Goal: Transaction & Acquisition: Purchase product/service

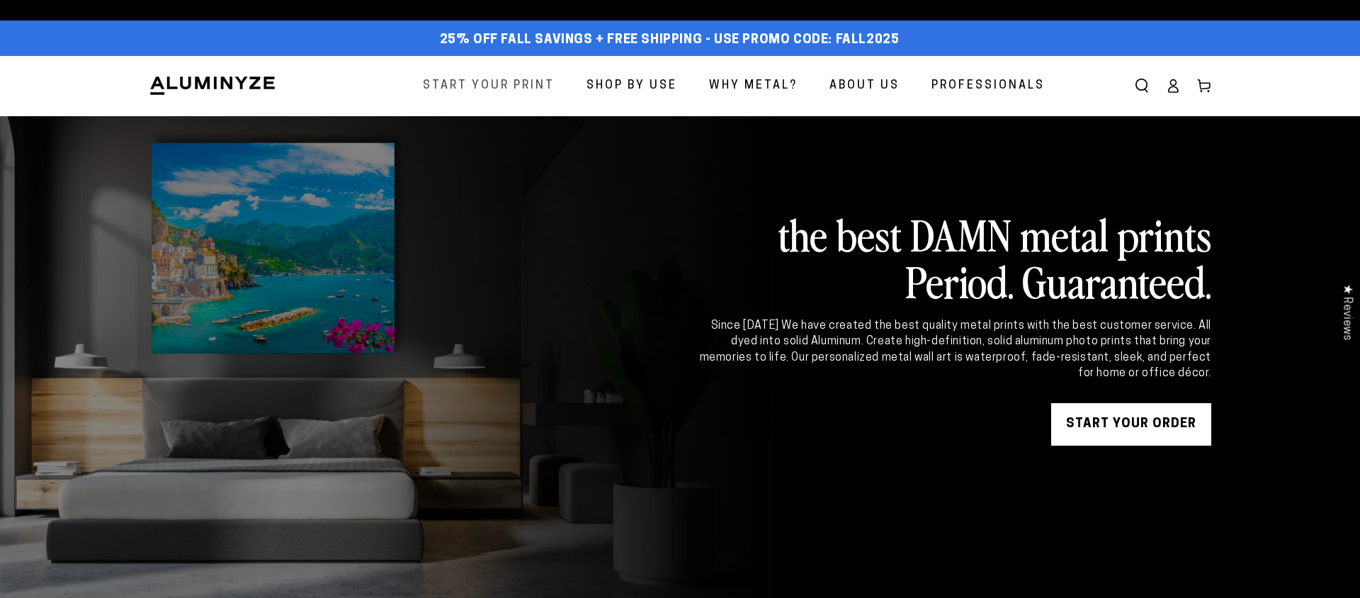
drag, startPoint x: 513, startPoint y: 84, endPoint x: 525, endPoint y: 89, distance: 13.0
click at [513, 84] on span "Start Your Print" at bounding box center [489, 86] width 132 height 21
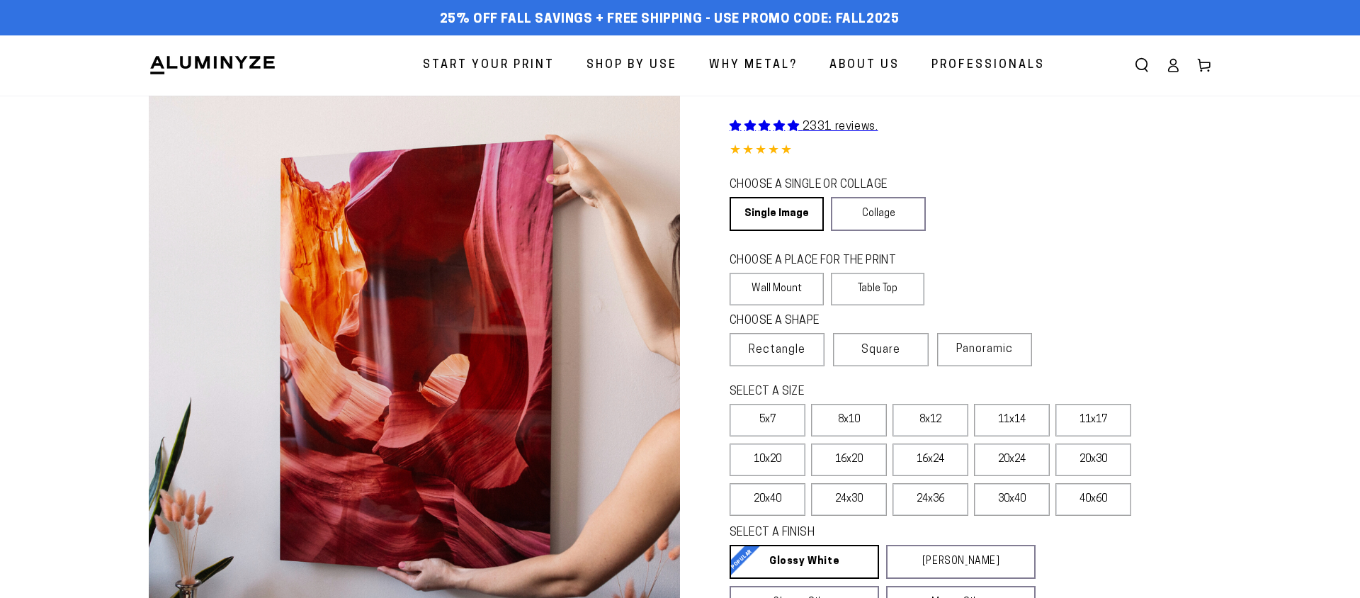
select select "**********"
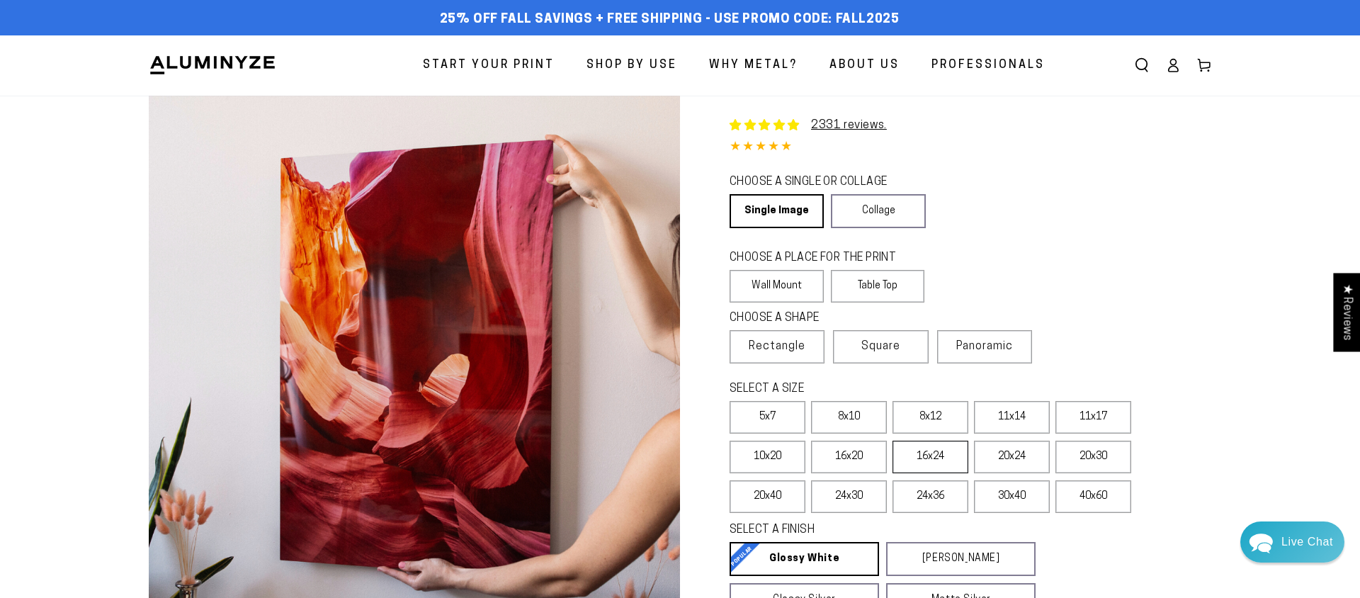
click at [937, 463] on label "16x24" at bounding box center [931, 457] width 76 height 33
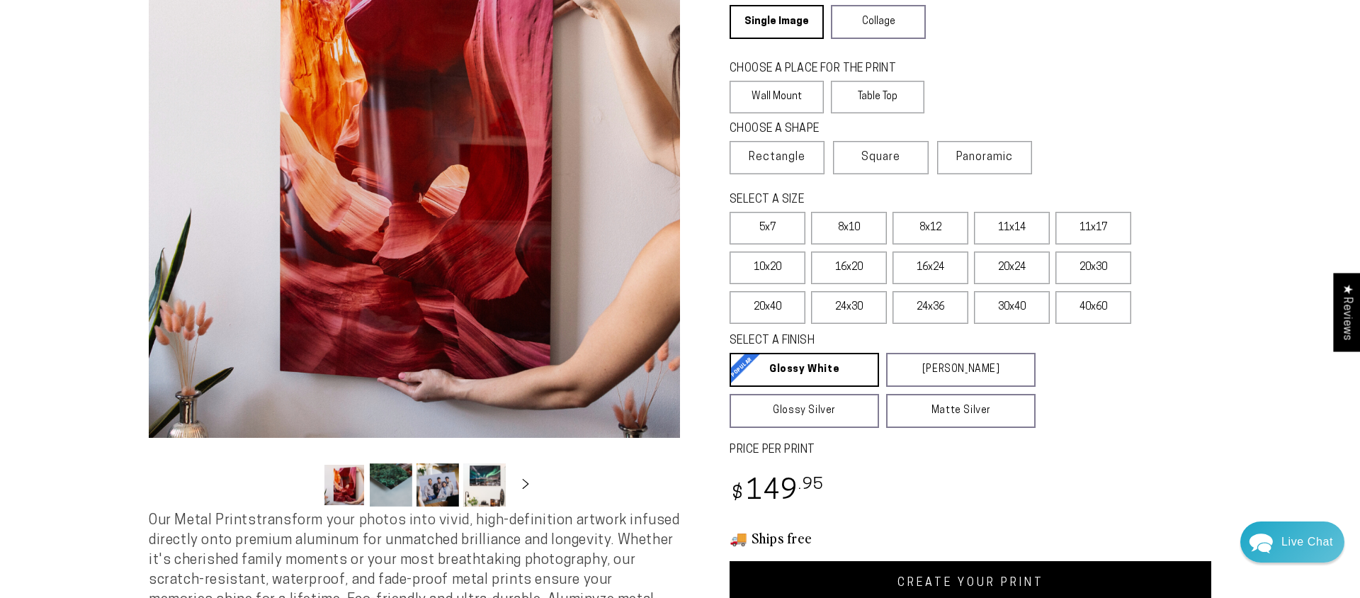
scroll to position [196, 0]
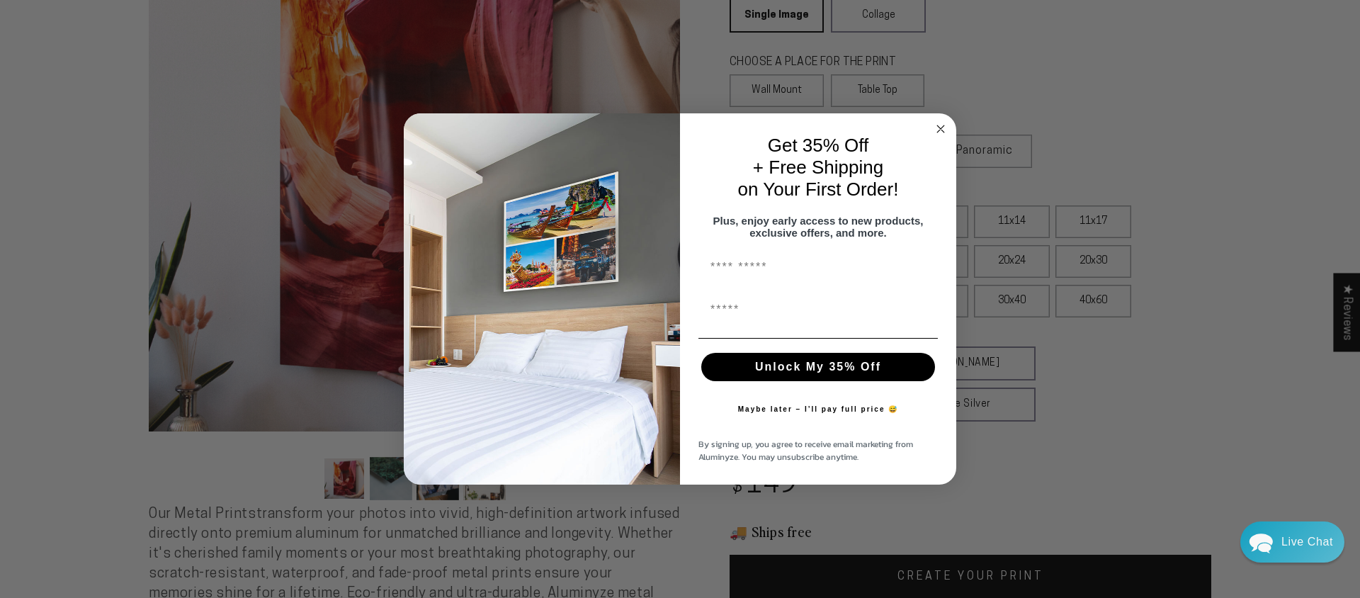
click at [758, 273] on input "First Name" at bounding box center [818, 267] width 239 height 28
click at [734, 276] on input "First Name" at bounding box center [818, 267] width 239 height 28
click at [771, 276] on input "*****" at bounding box center [818, 267] width 239 height 28
type input "*****"
click at [738, 324] on input "First Name" at bounding box center [818, 309] width 239 height 28
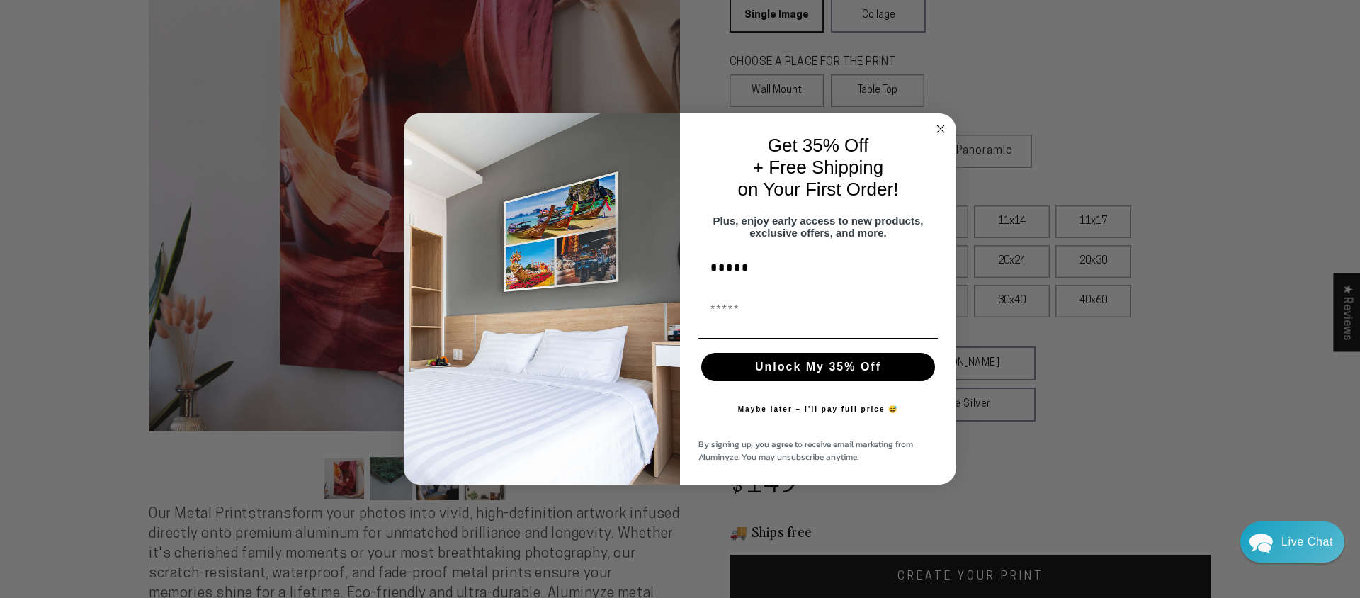
type input "**********"
click at [789, 371] on button "Unlock My 35% Off" at bounding box center [818, 367] width 234 height 28
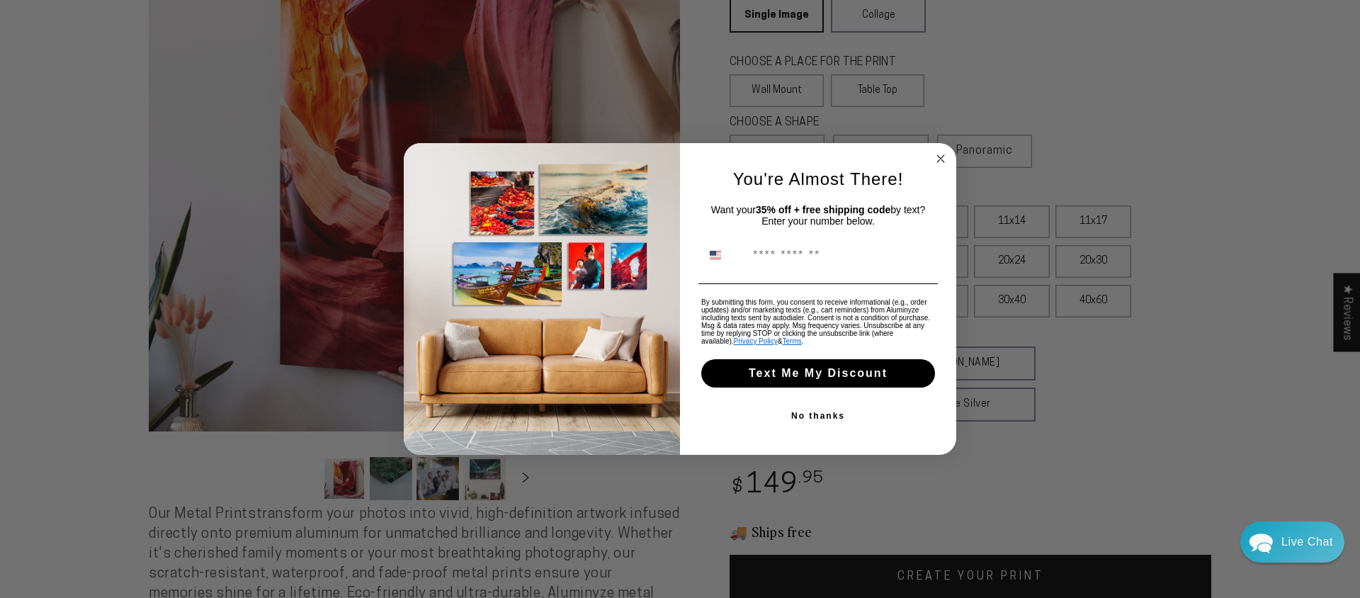
click at [813, 244] on input "Phone Number" at bounding box center [840, 255] width 188 height 27
click at [828, 377] on button "Text Me My Discount" at bounding box center [818, 373] width 234 height 28
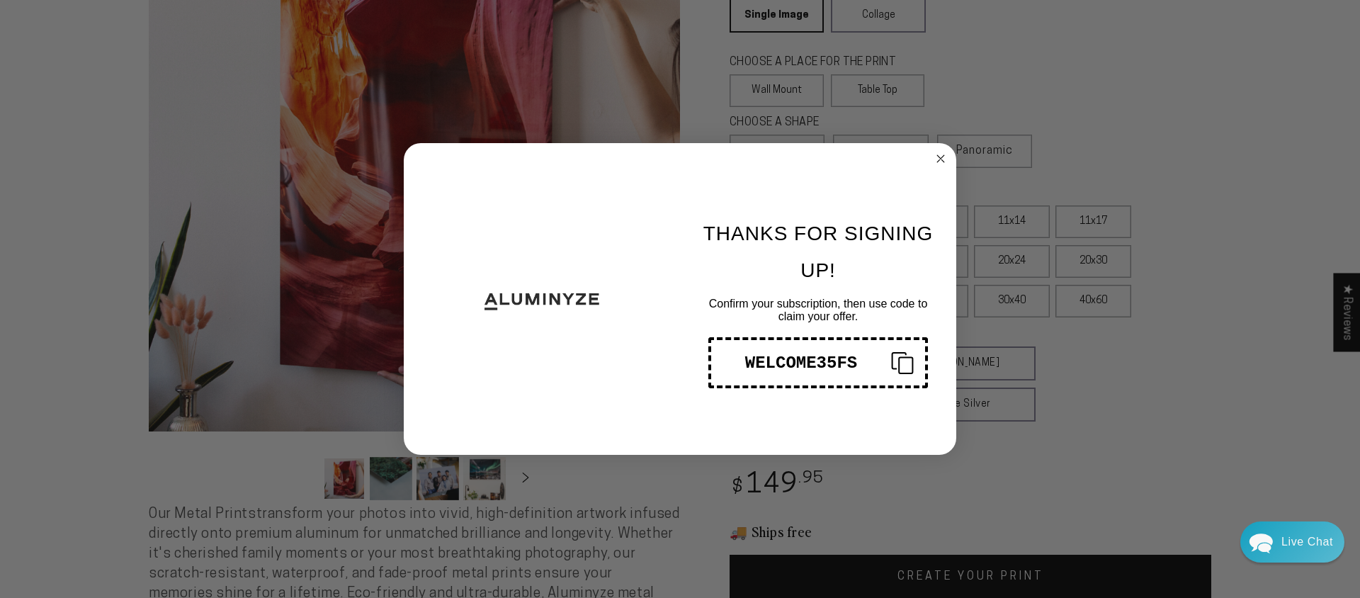
click at [907, 358] on icon "Copy coupon code" at bounding box center [897, 362] width 34 height 23
drag, startPoint x: 1233, startPoint y: 260, endPoint x: 1224, endPoint y: 262, distance: 10.1
click at [1233, 260] on div "Close dialog THANKS FOR SIGNING UP! Confirm your subscription, then use code to…" at bounding box center [680, 299] width 1360 height 598
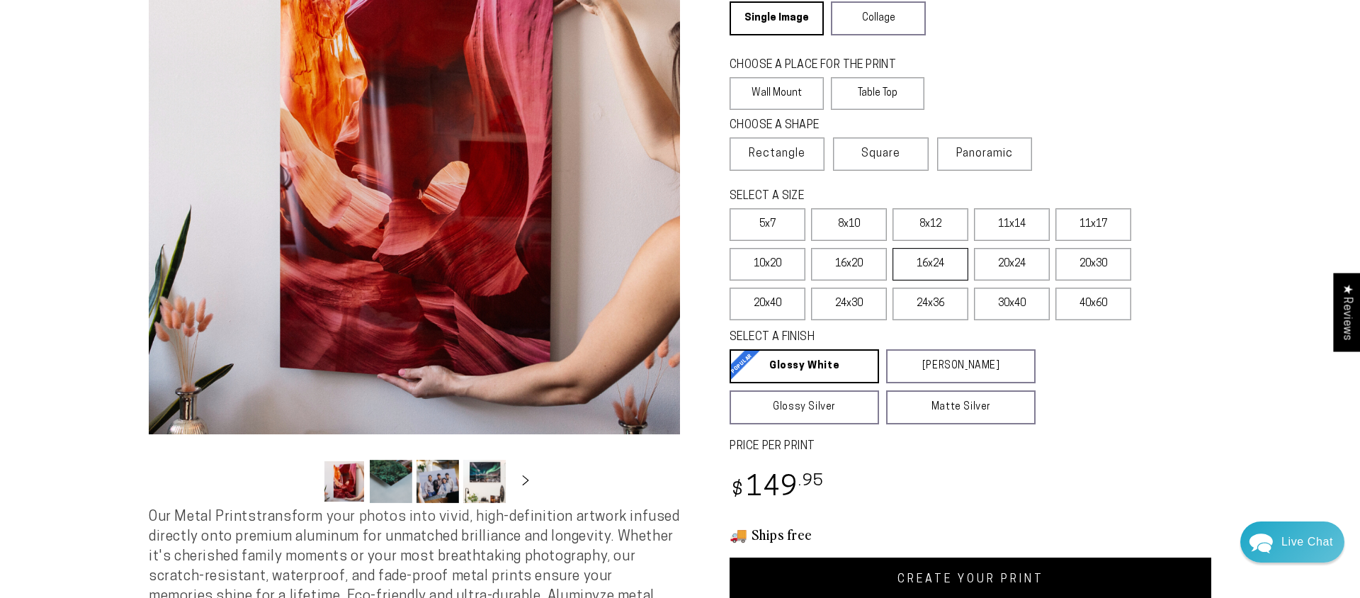
scroll to position [192, 0]
click at [925, 264] on label "16x24" at bounding box center [931, 265] width 76 height 33
click at [973, 580] on link "CREATE YOUR PRINT" at bounding box center [971, 580] width 482 height 44
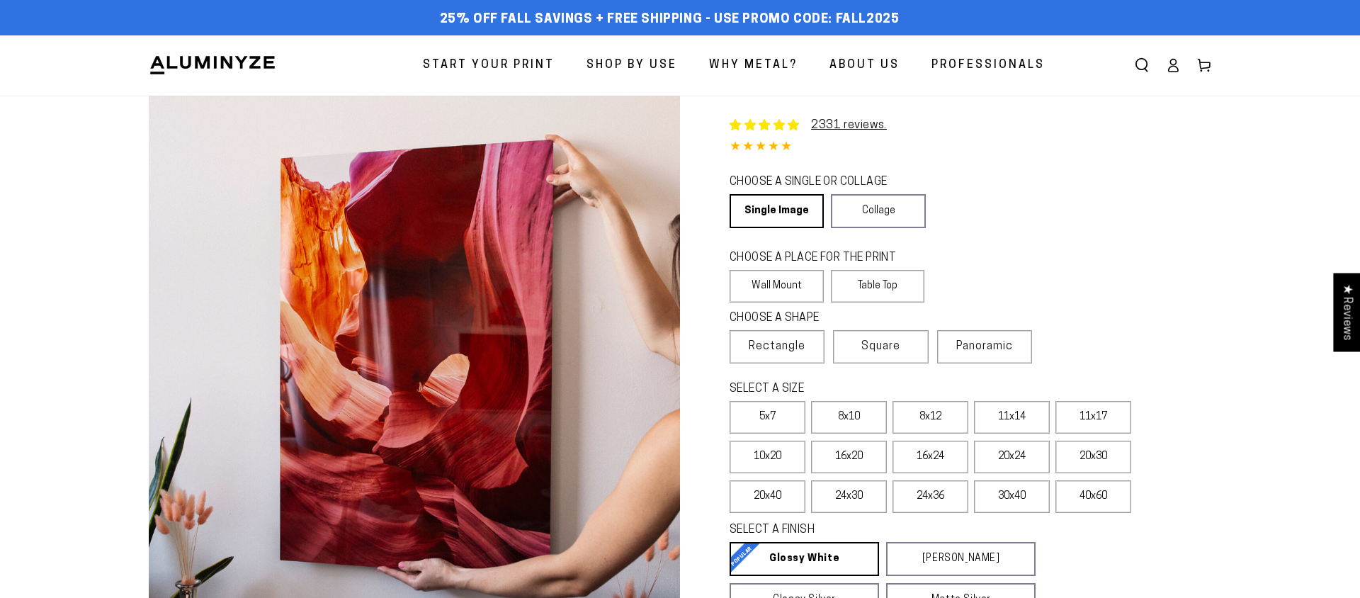
scroll to position [192, 0]
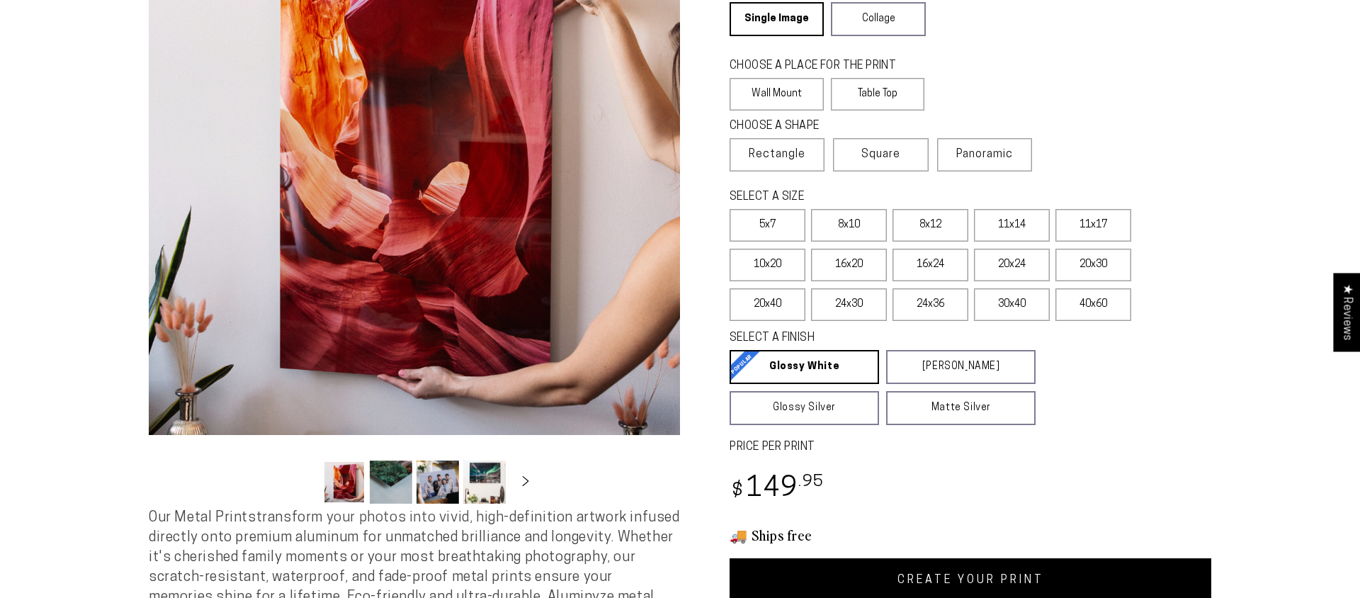
select select "**********"
click at [844, 269] on label "16x20" at bounding box center [849, 265] width 76 height 33
click at [845, 269] on label "16x20" at bounding box center [849, 265] width 76 height 33
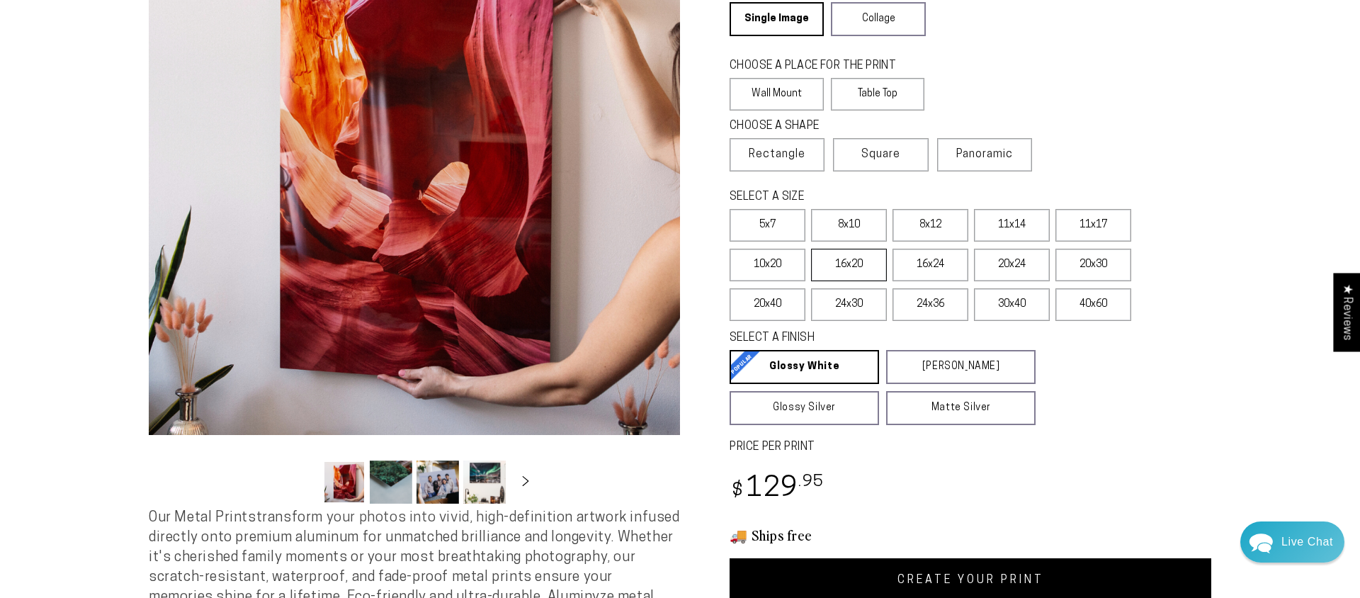
click at [845, 269] on label "16x20" at bounding box center [849, 265] width 76 height 33
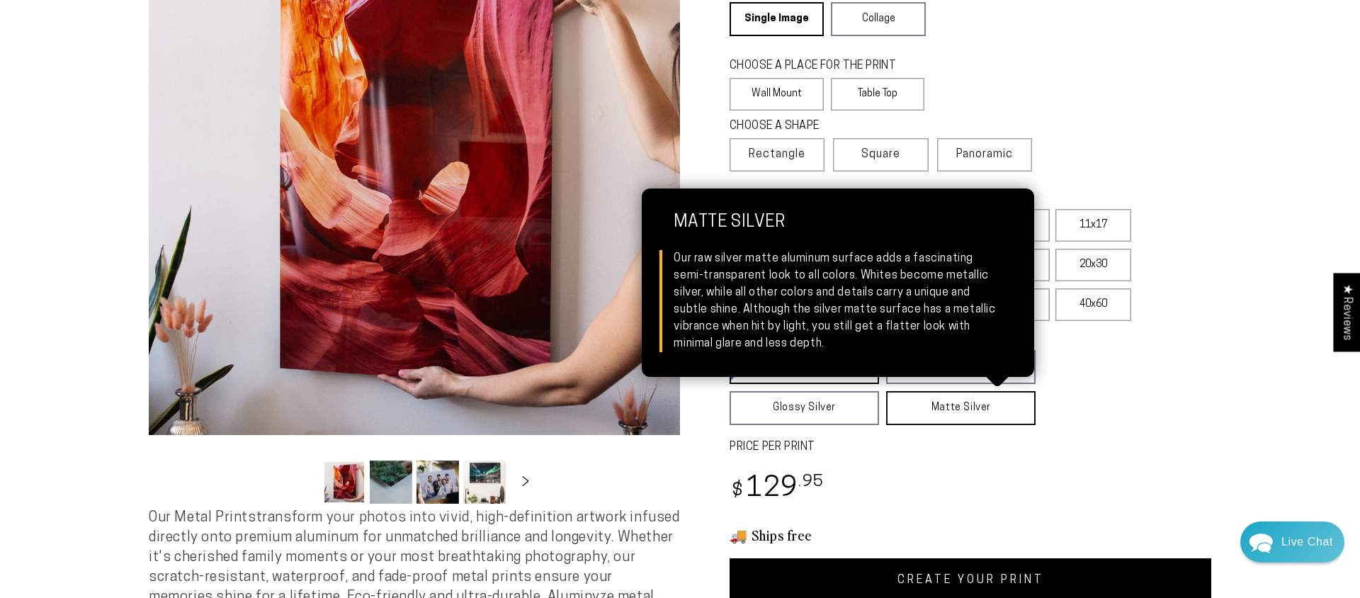
click at [947, 408] on link "Matte Silver Matte Silver Our raw silver matte aluminum surface adds a fascinat…" at bounding box center [960, 408] width 149 height 34
click at [938, 411] on link "Matte Silver Matte Silver Our raw silver matte aluminum surface adds a fascinat…" at bounding box center [962, 408] width 150 height 34
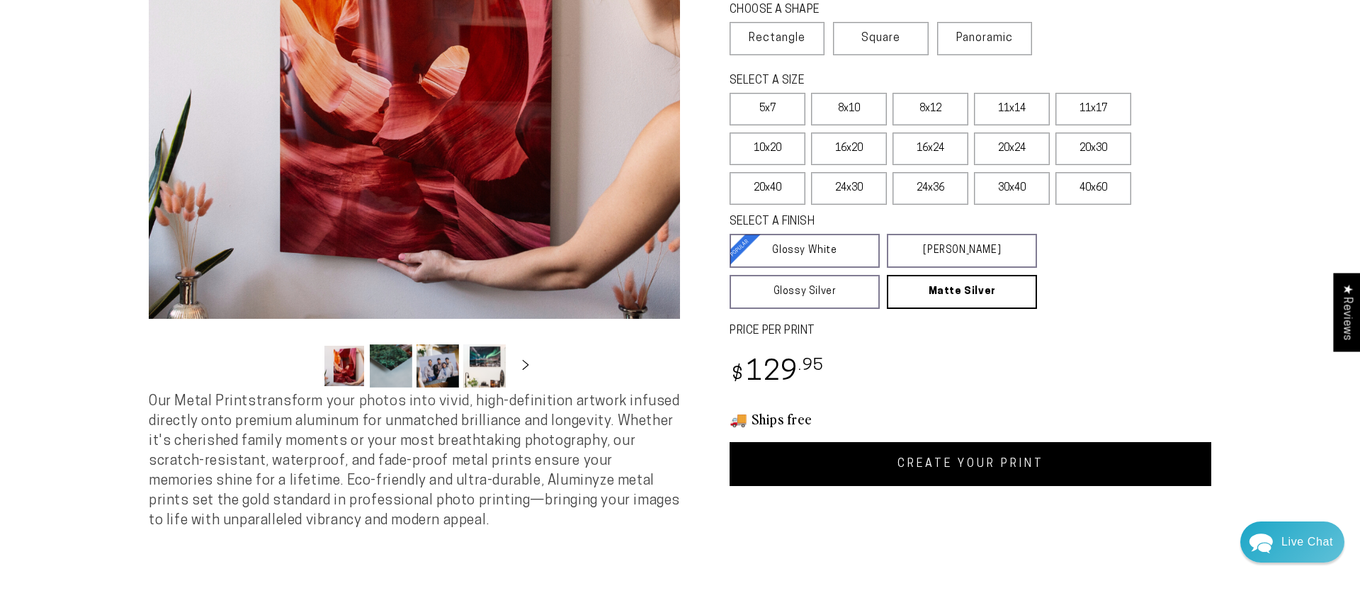
scroll to position [317, 0]
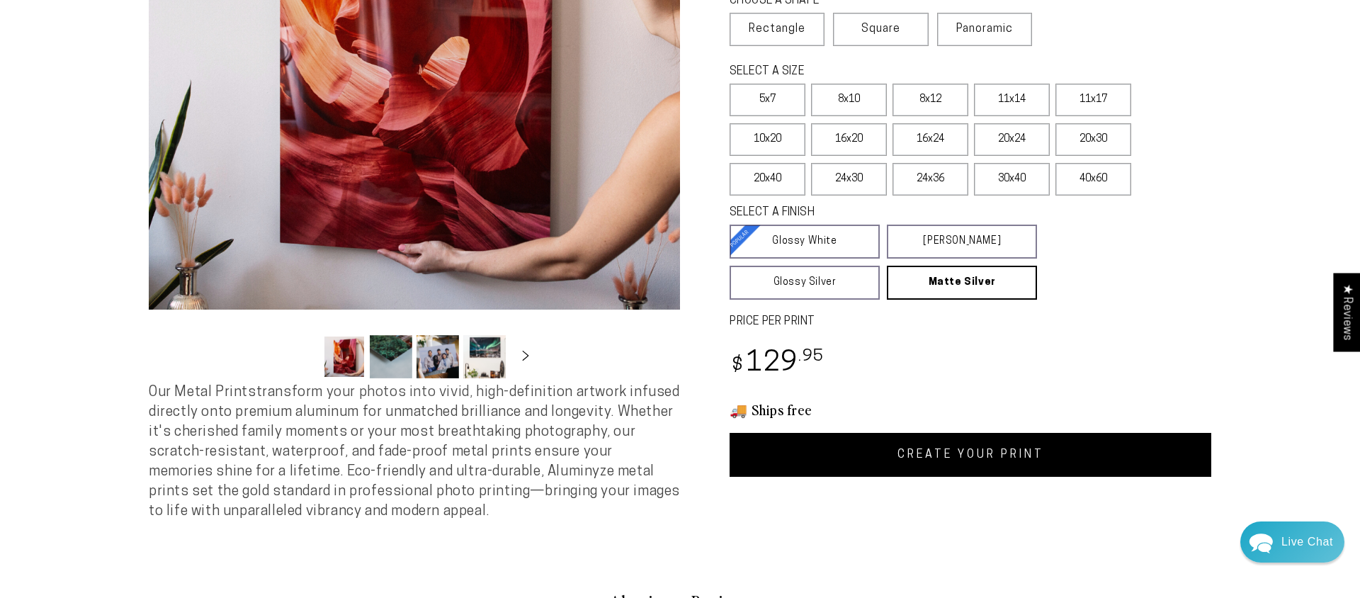
click at [988, 455] on link "CREATE YOUR PRINT" at bounding box center [971, 455] width 482 height 44
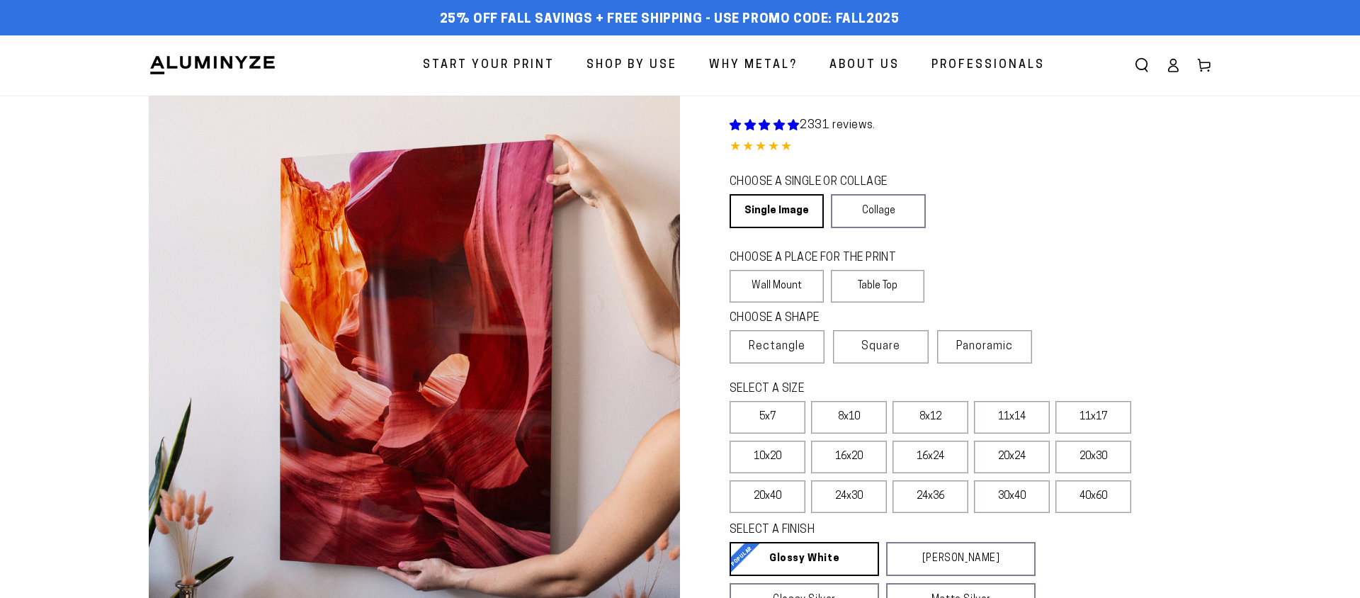
scroll to position [317, 0]
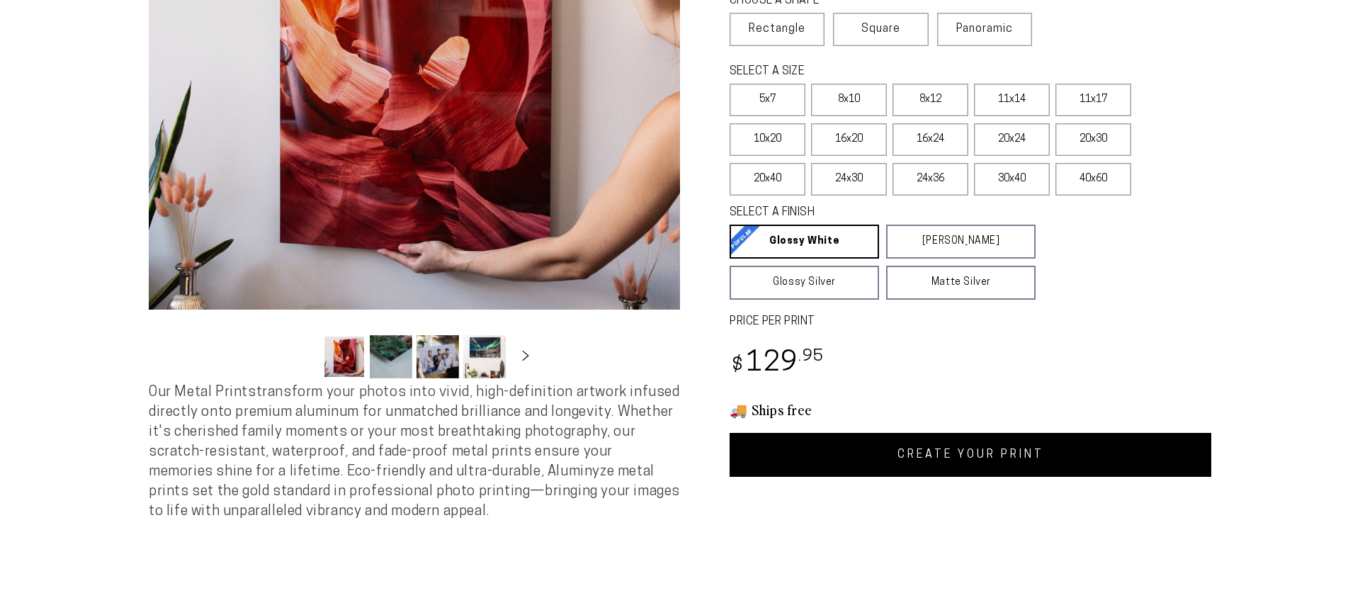
select select "**********"
click at [1007, 145] on label "20x24" at bounding box center [1012, 139] width 76 height 33
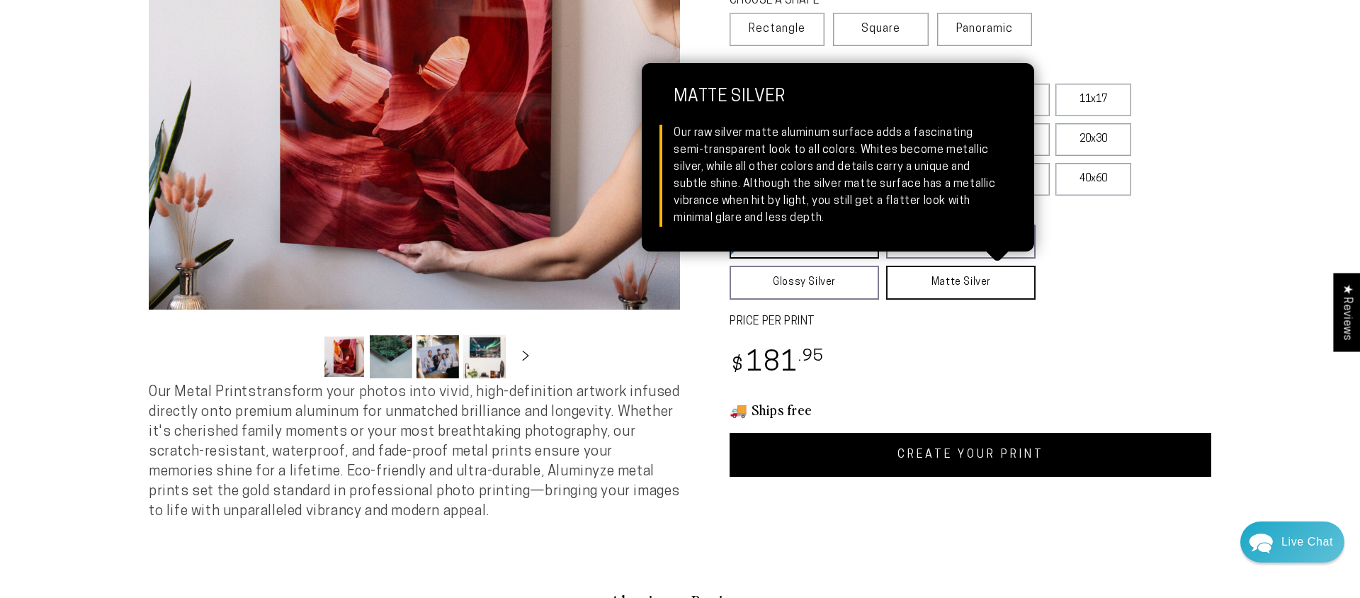
click at [963, 287] on link "Matte Silver Matte Silver Our raw silver matte aluminum surface adds a fascinat…" at bounding box center [960, 283] width 149 height 34
click at [962, 288] on link "Matte Silver Matte Silver Our raw silver matte aluminum surface adds a fascinat…" at bounding box center [962, 283] width 150 height 34
click at [961, 288] on link "Matte Silver Matte Silver Our raw silver matte aluminum surface adds a fascinat…" at bounding box center [962, 283] width 150 height 34
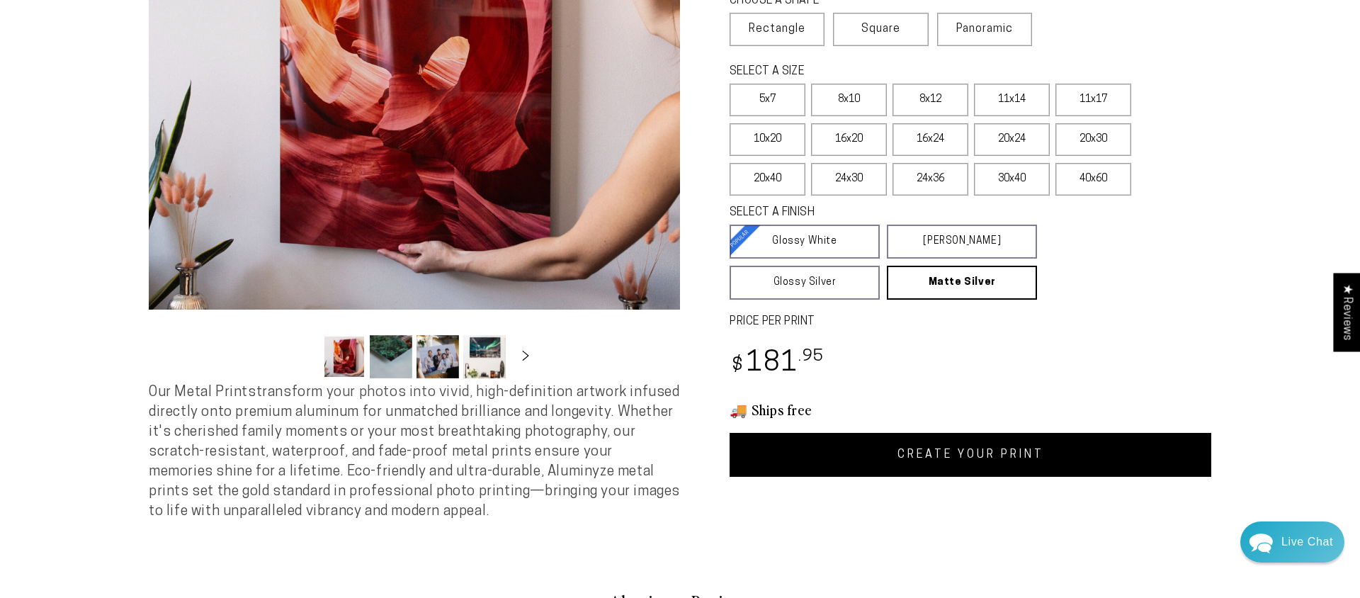
click at [1006, 448] on link "CREATE YOUR PRINT" at bounding box center [971, 455] width 482 height 44
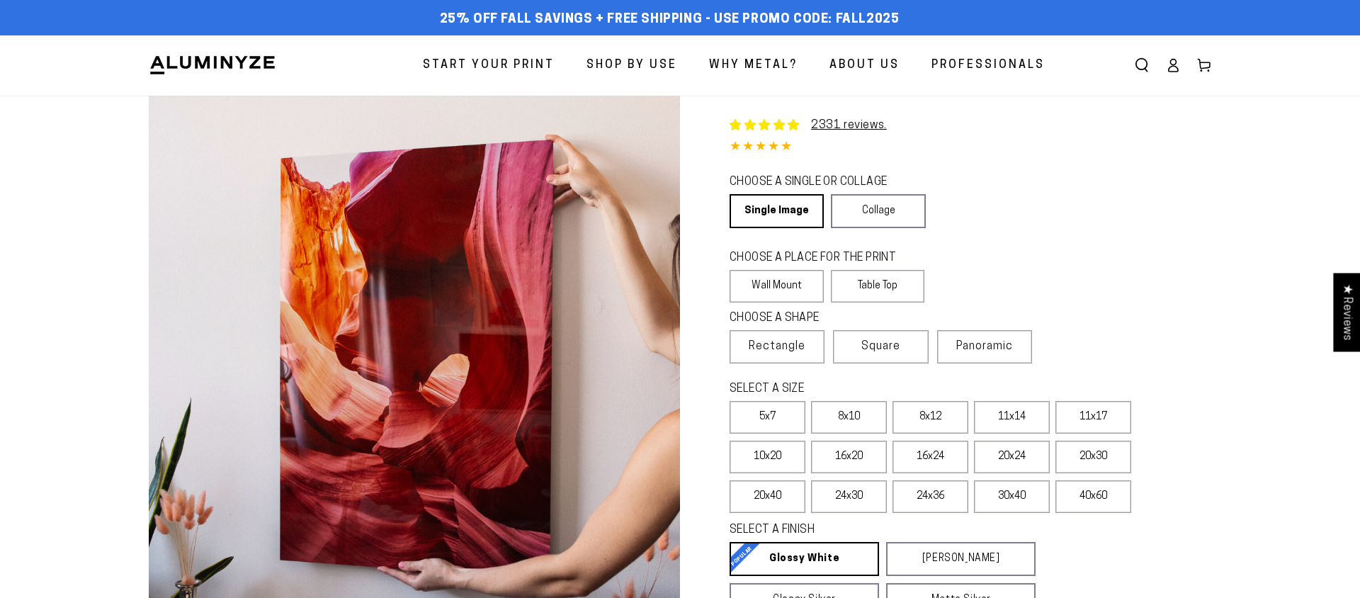
select select "**********"
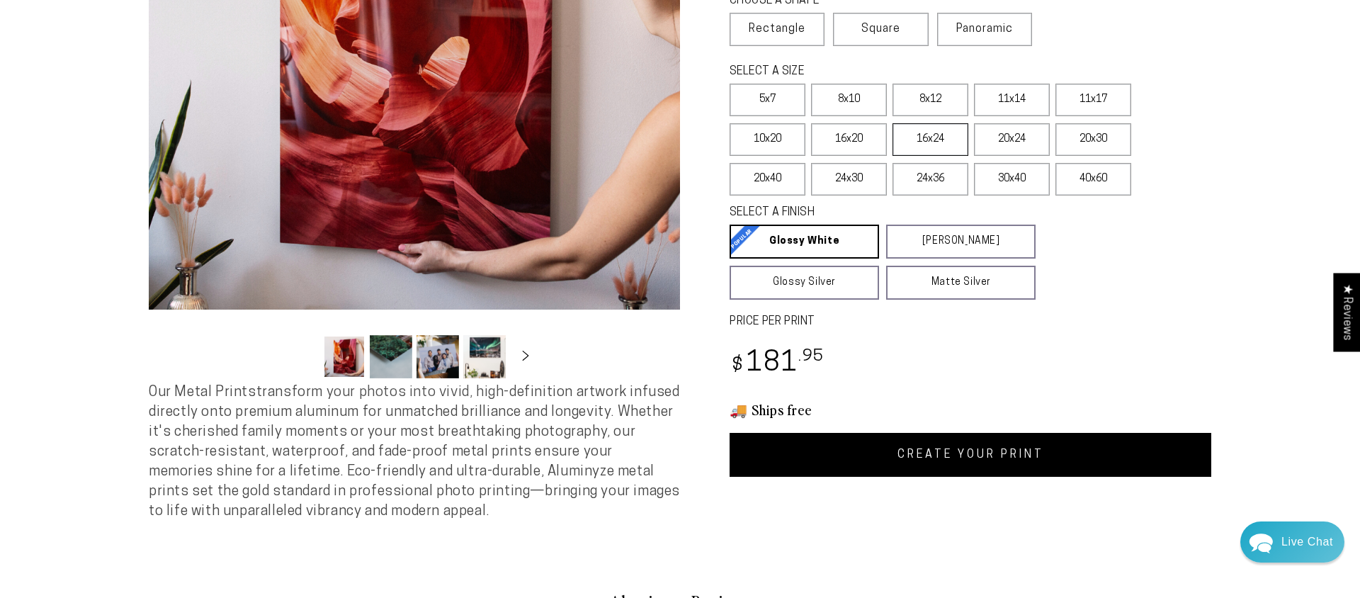
click at [927, 132] on label "16x24" at bounding box center [931, 139] width 76 height 33
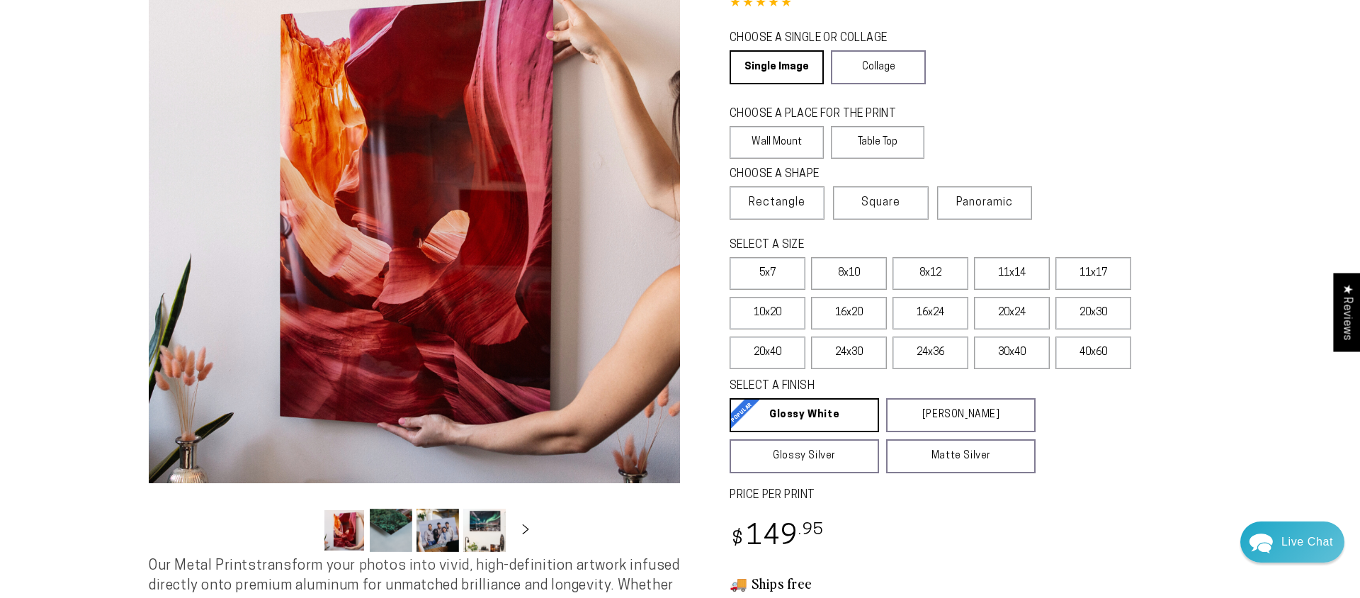
scroll to position [127, 0]
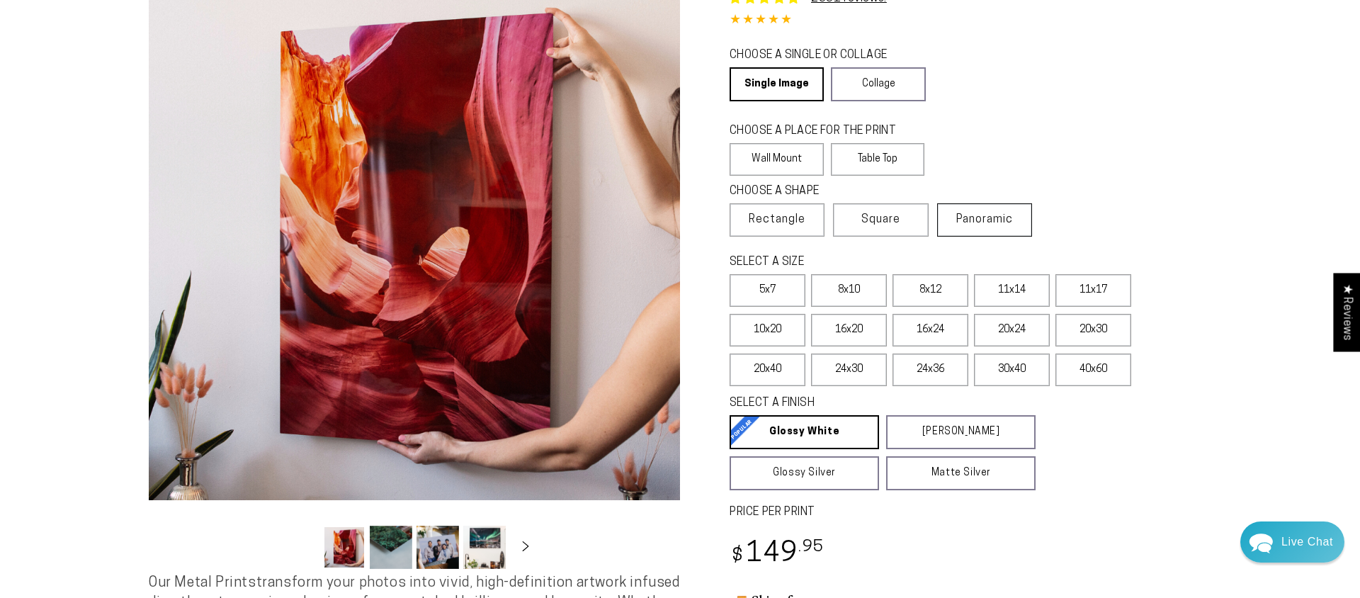
click at [988, 220] on span "Panoramic" at bounding box center [984, 219] width 57 height 11
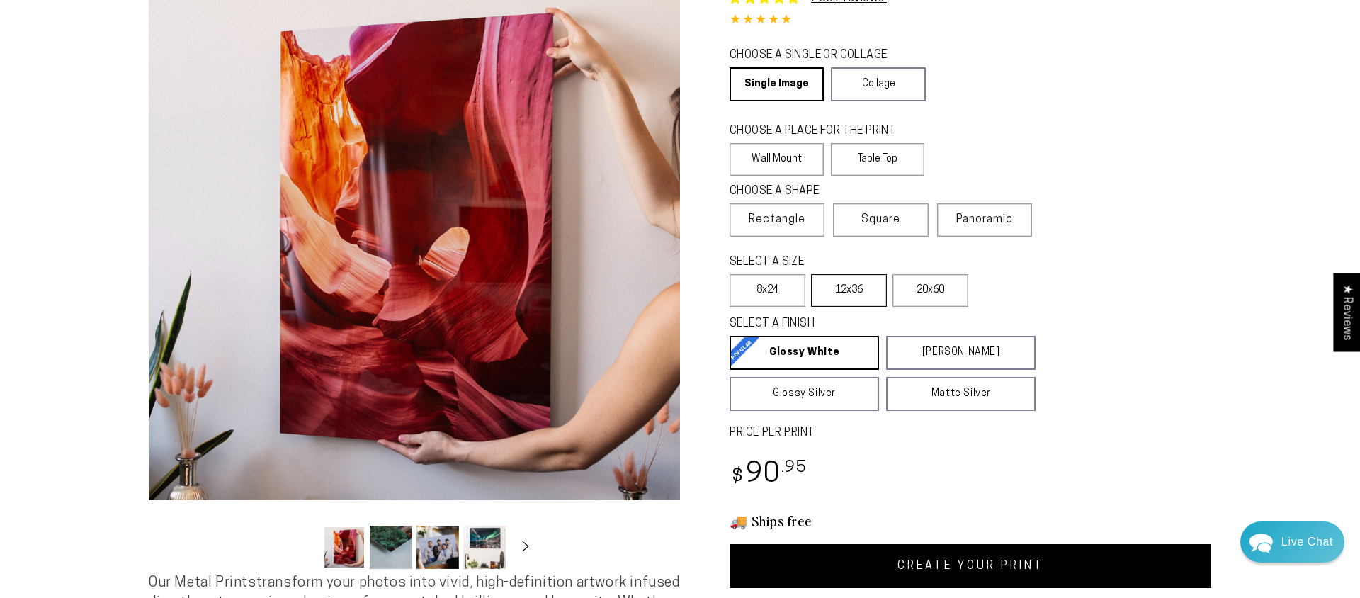
click at [841, 296] on label "12x36" at bounding box center [849, 290] width 76 height 33
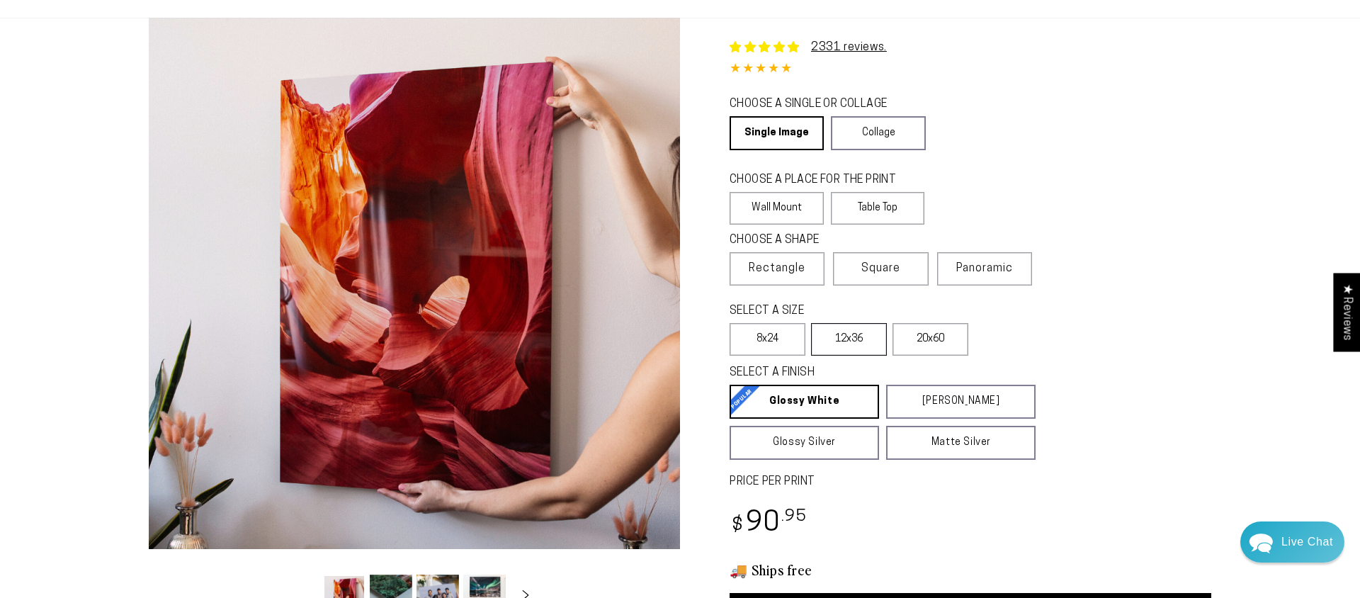
scroll to position [77, 0]
click at [852, 338] on label "12x36" at bounding box center [849, 340] width 76 height 33
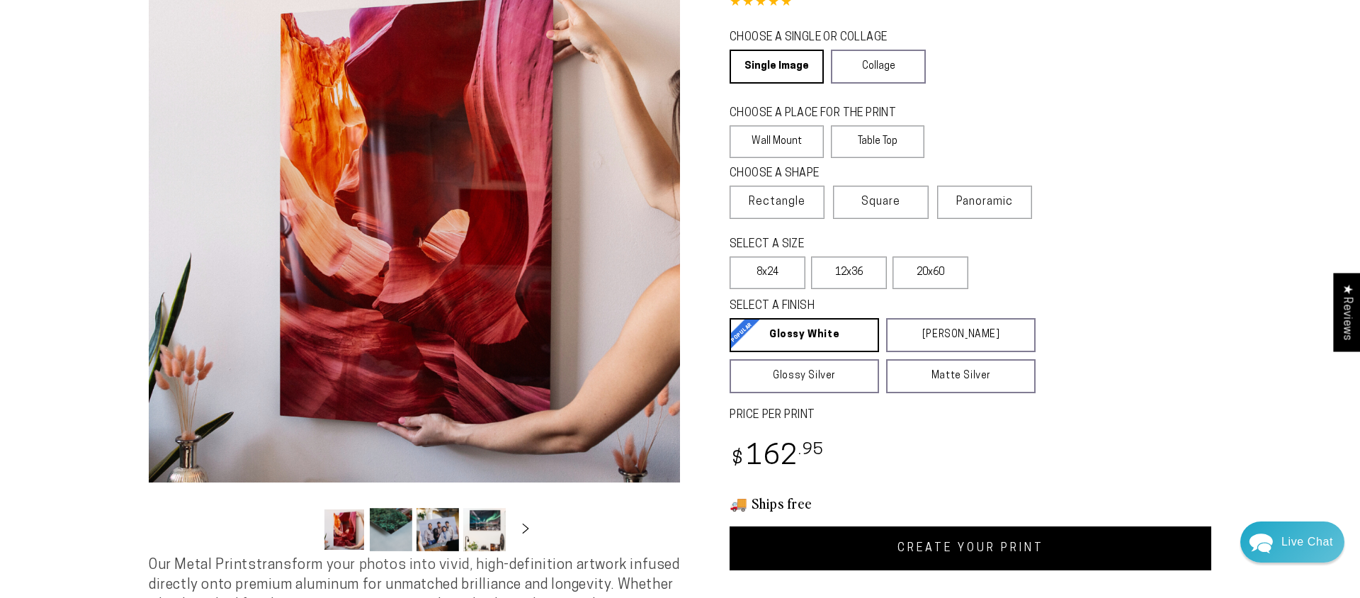
scroll to position [159, 0]
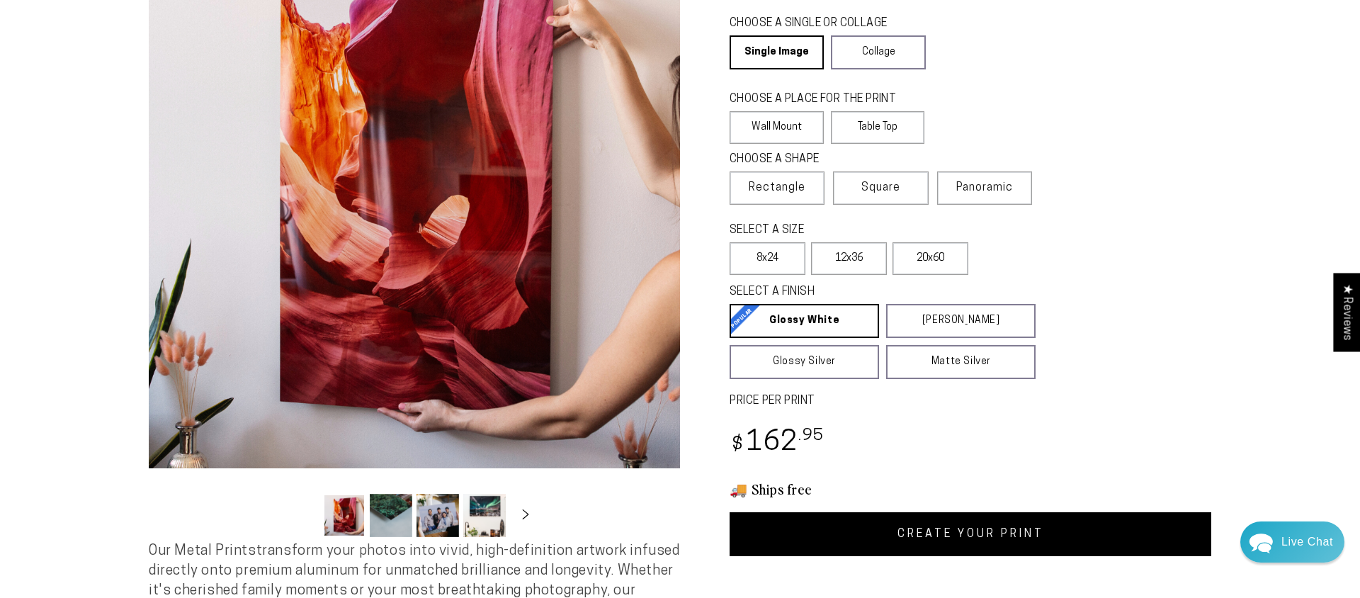
click at [972, 534] on link "CREATE YOUR PRINT" at bounding box center [971, 534] width 482 height 44
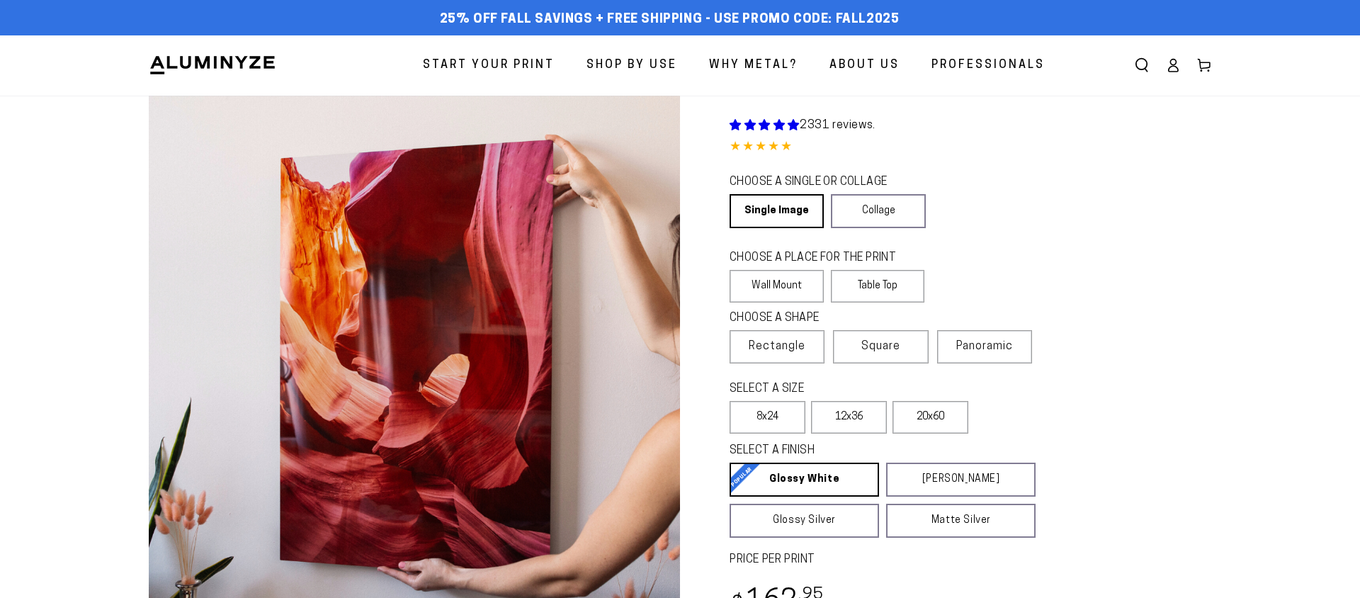
scroll to position [157, 0]
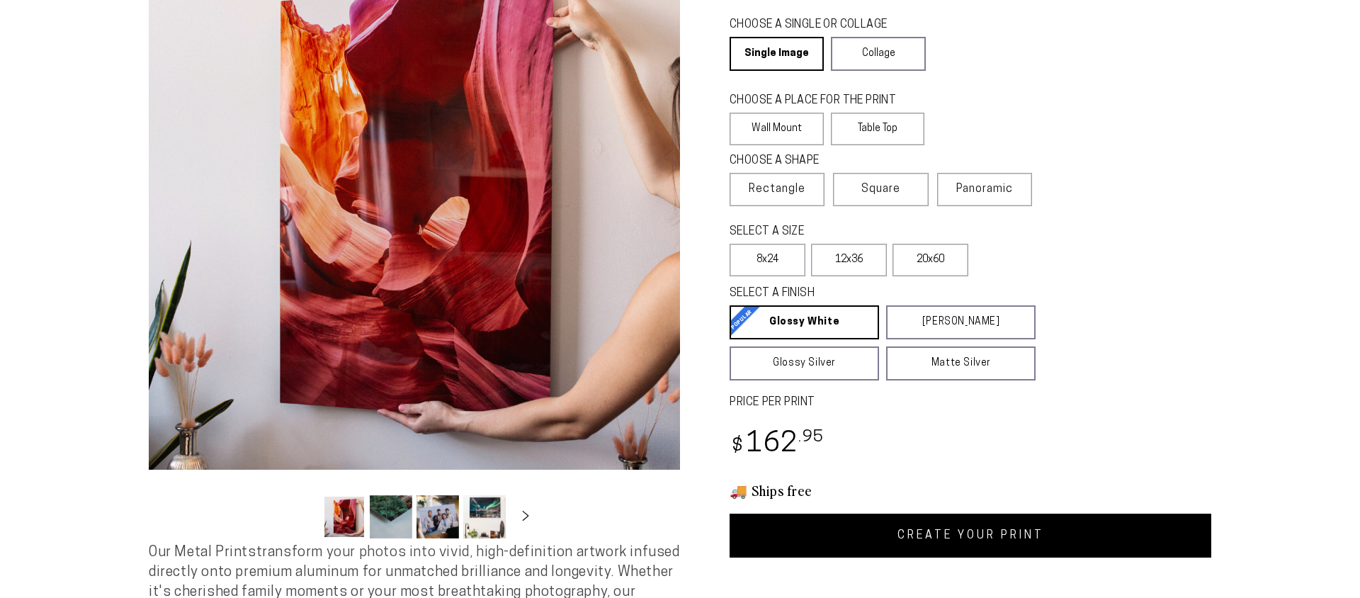
select select "**********"
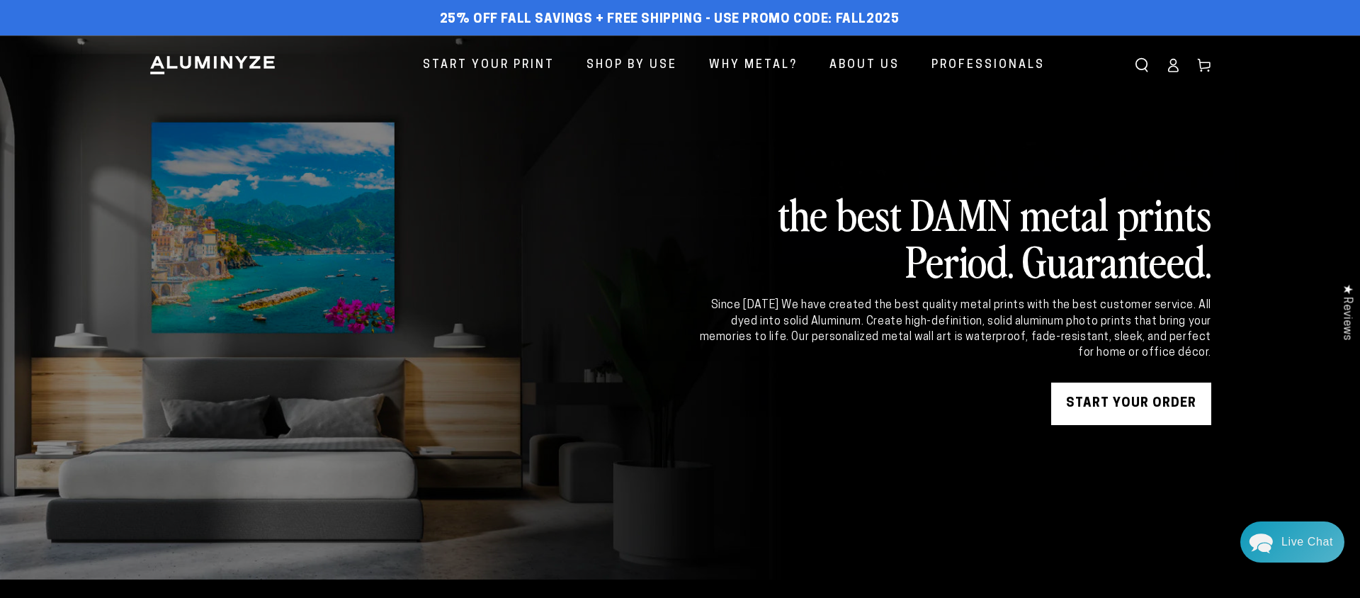
click at [1121, 412] on link "START YOUR Order" at bounding box center [1131, 404] width 160 height 43
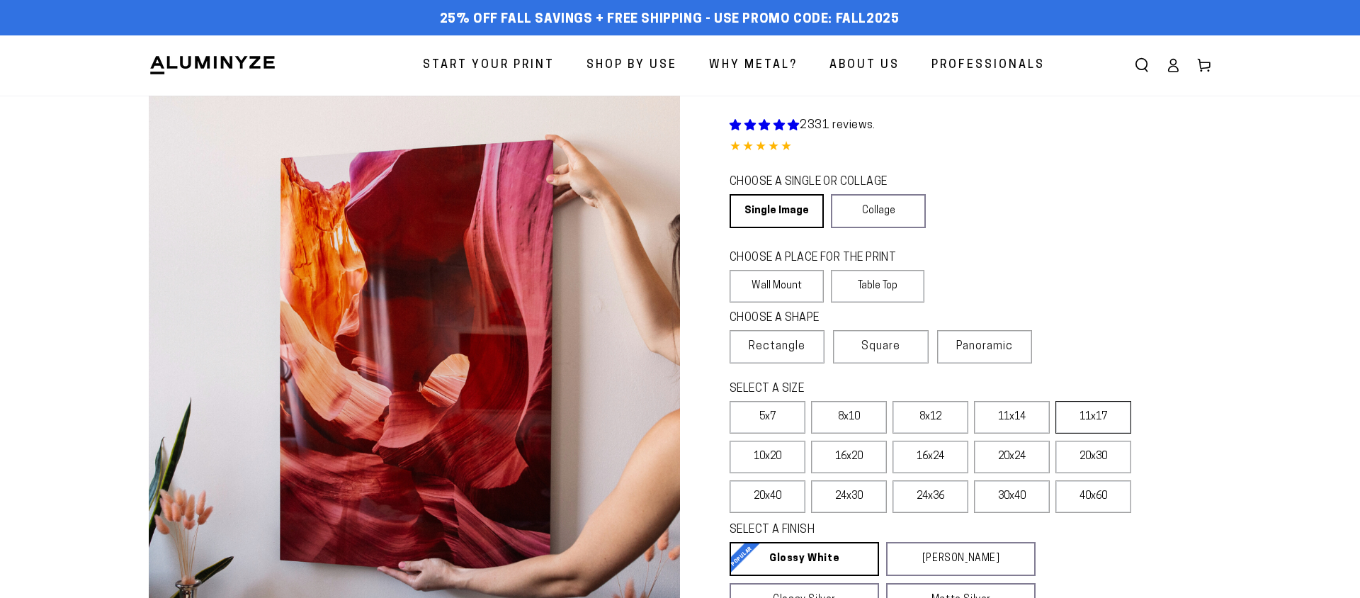
select select "**********"
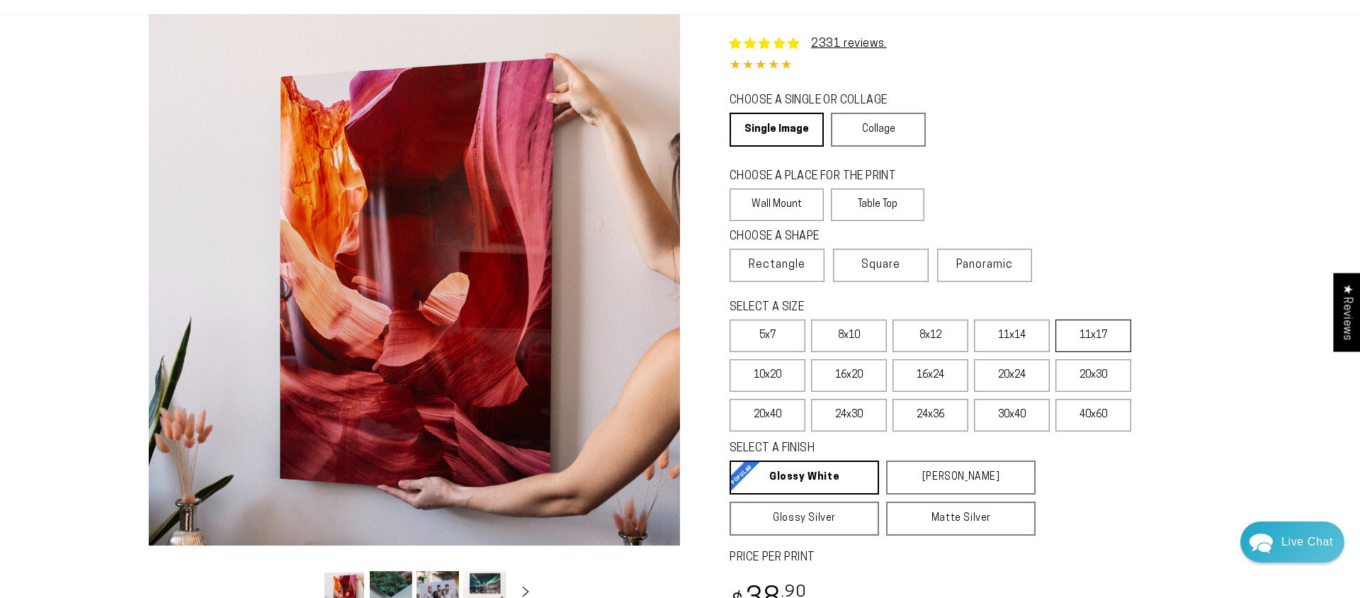
scroll to position [86, 0]
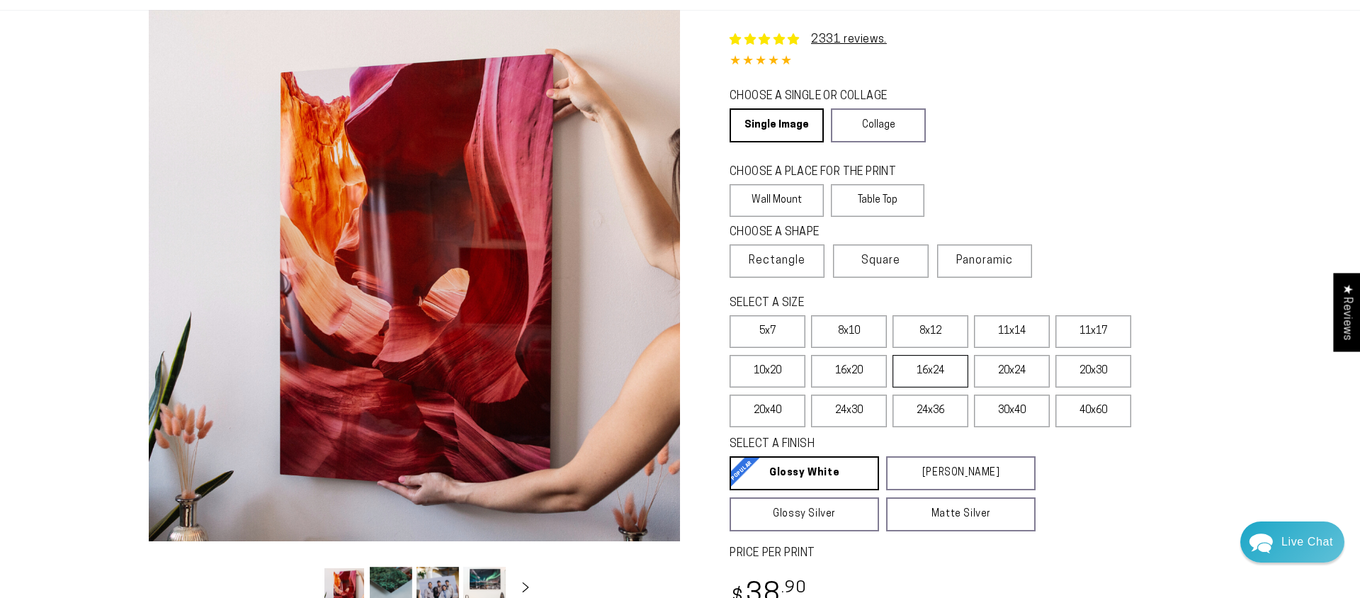
click at [934, 380] on label "16x24" at bounding box center [931, 371] width 76 height 33
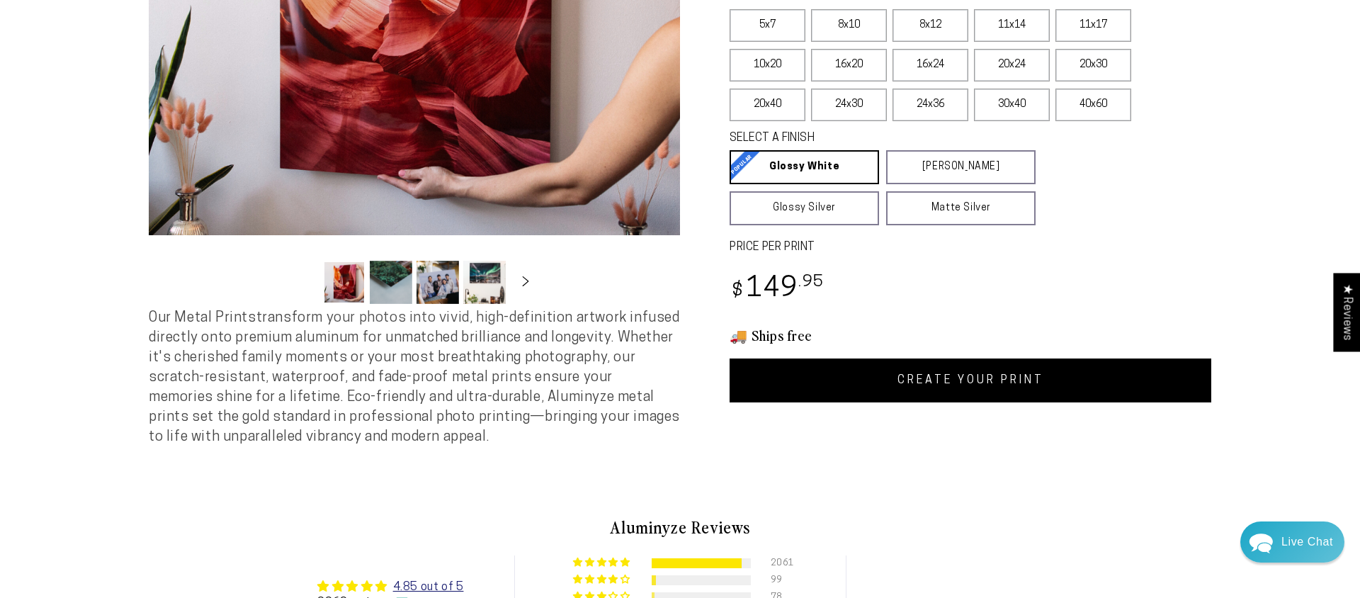
scroll to position [393, 0]
click at [1008, 376] on link "CREATE YOUR PRINT" at bounding box center [971, 380] width 482 height 44
